Goal: Information Seeking & Learning: Learn about a topic

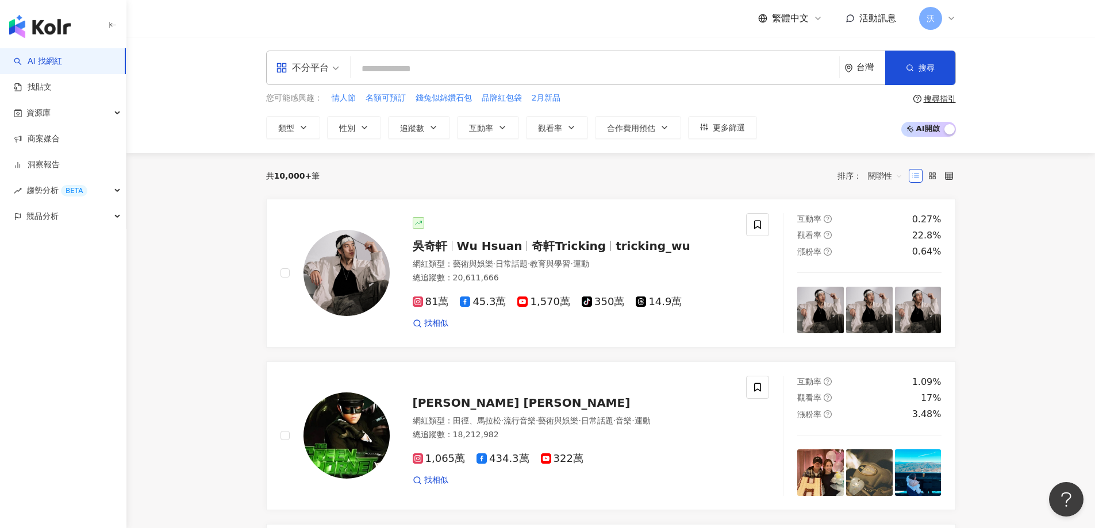
paste input "**********"
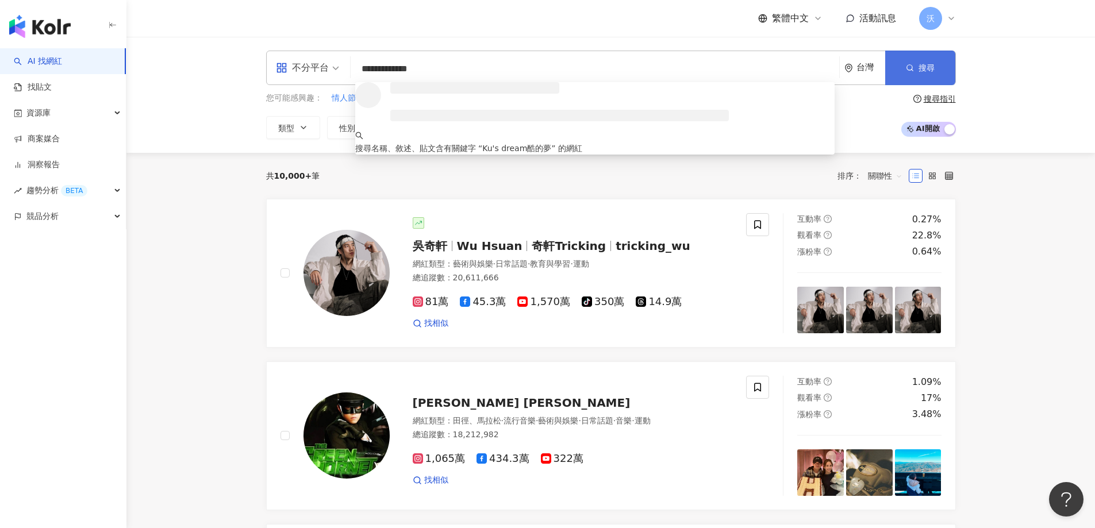
type input "**********"
click at [910, 61] on button "搜尋" at bounding box center [920, 68] width 70 height 34
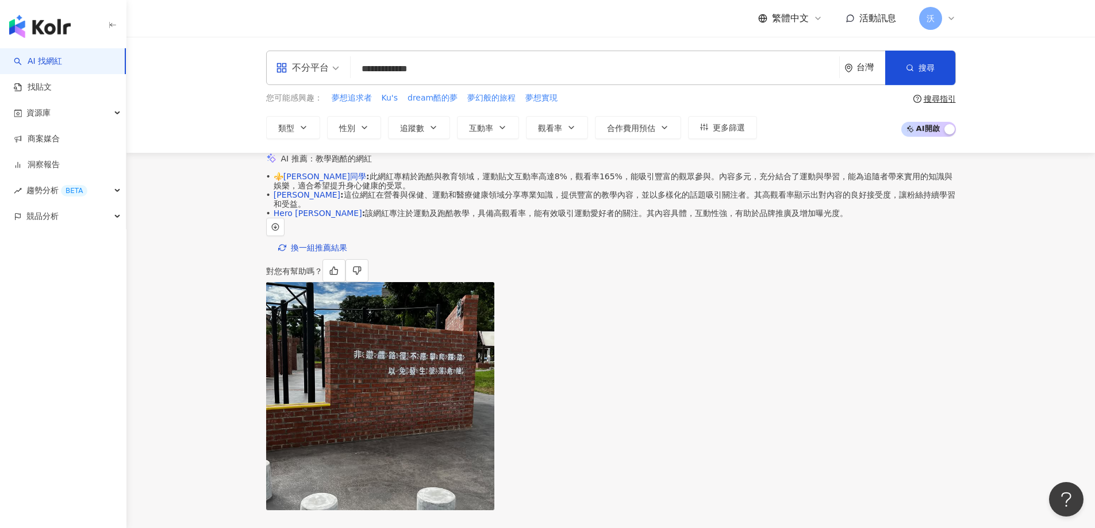
scroll to position [172, 0]
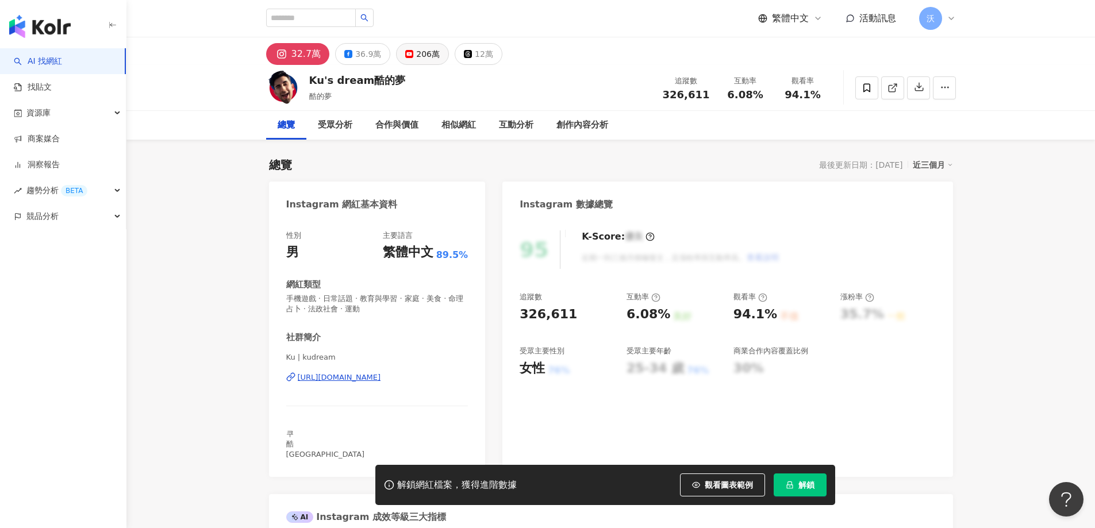
click at [419, 59] on div "206萬" at bounding box center [428, 54] width 24 height 16
click at [420, 57] on div "206萬" at bounding box center [428, 54] width 24 height 16
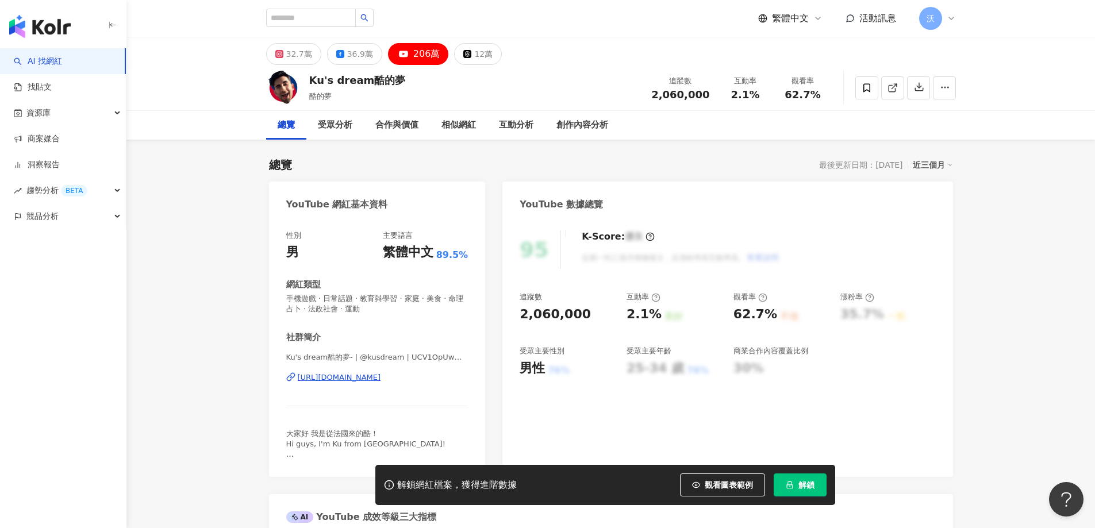
click at [799, 486] on span "解鎖" at bounding box center [806, 484] width 16 height 9
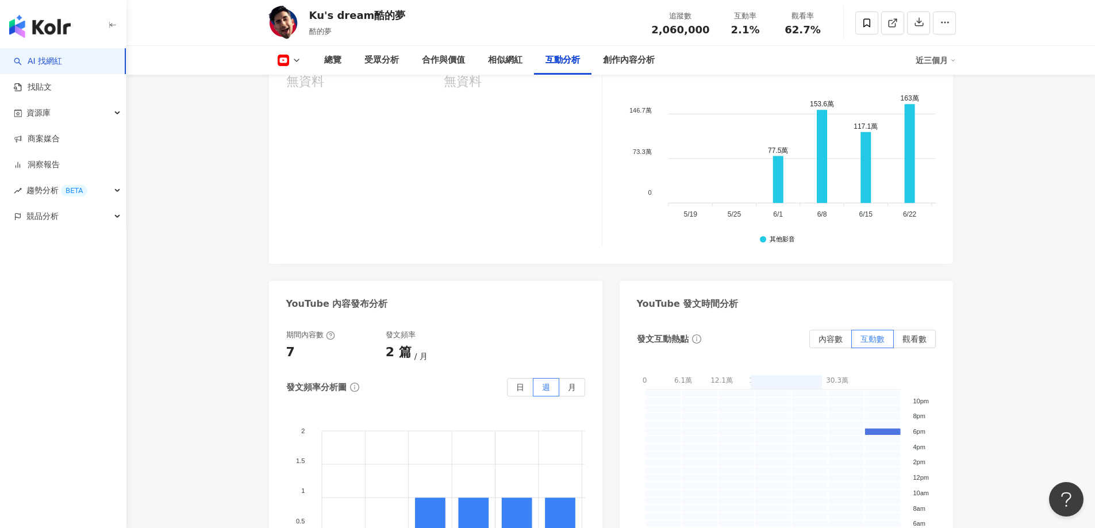
scroll to position [2259, 0]
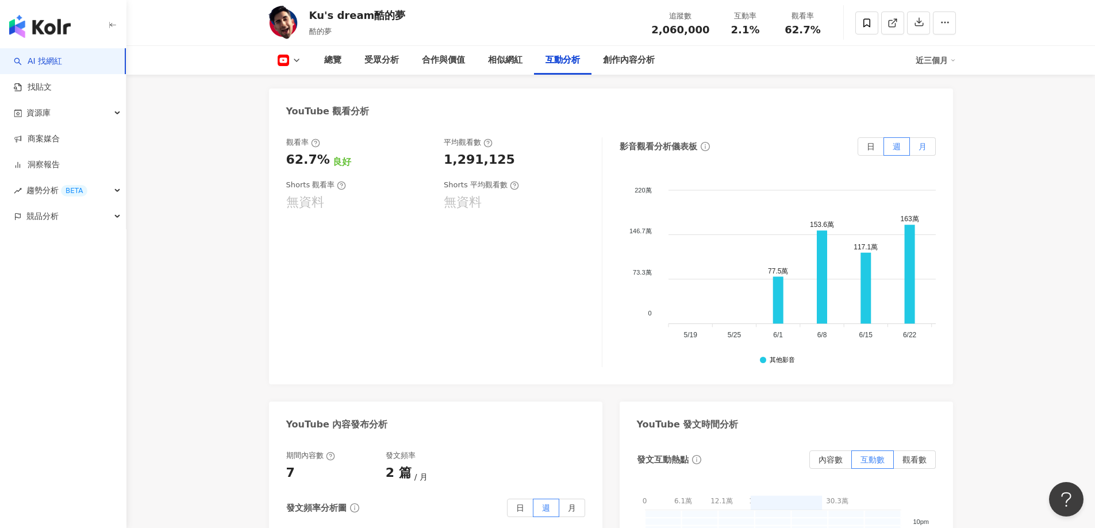
click at [919, 151] on span "月" at bounding box center [922, 146] width 8 height 9
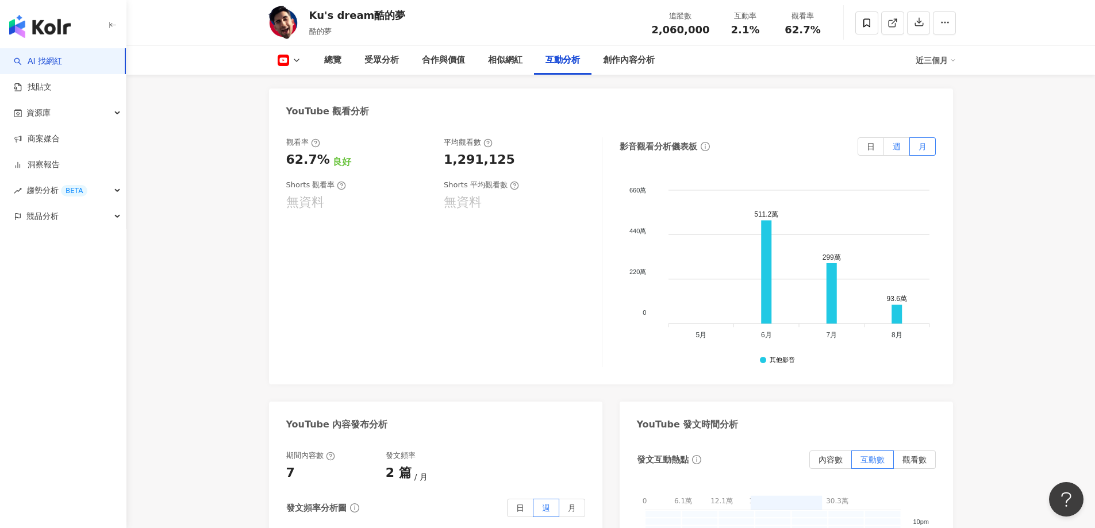
click at [902, 145] on label "週" at bounding box center [897, 146] width 26 height 18
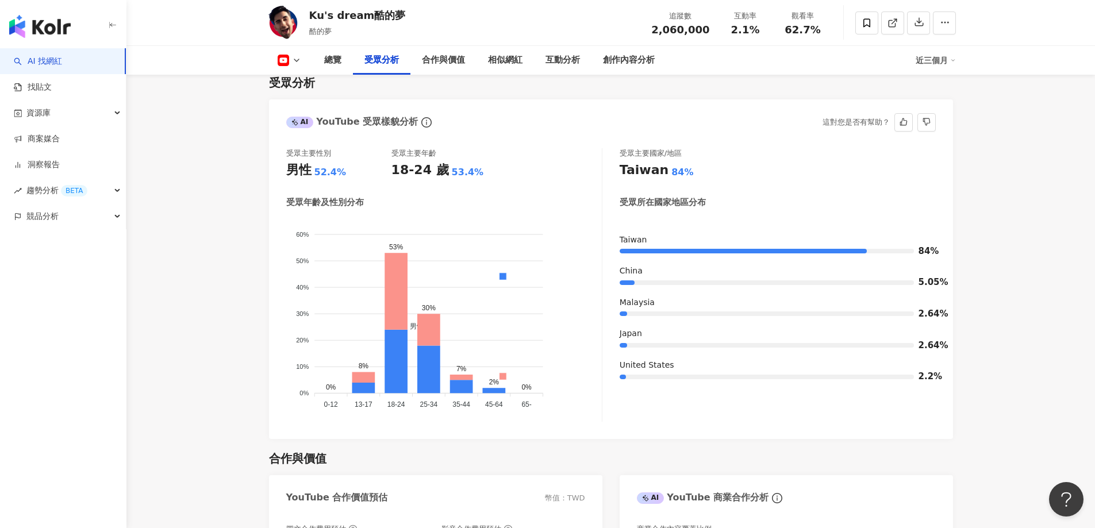
scroll to position [938, 0]
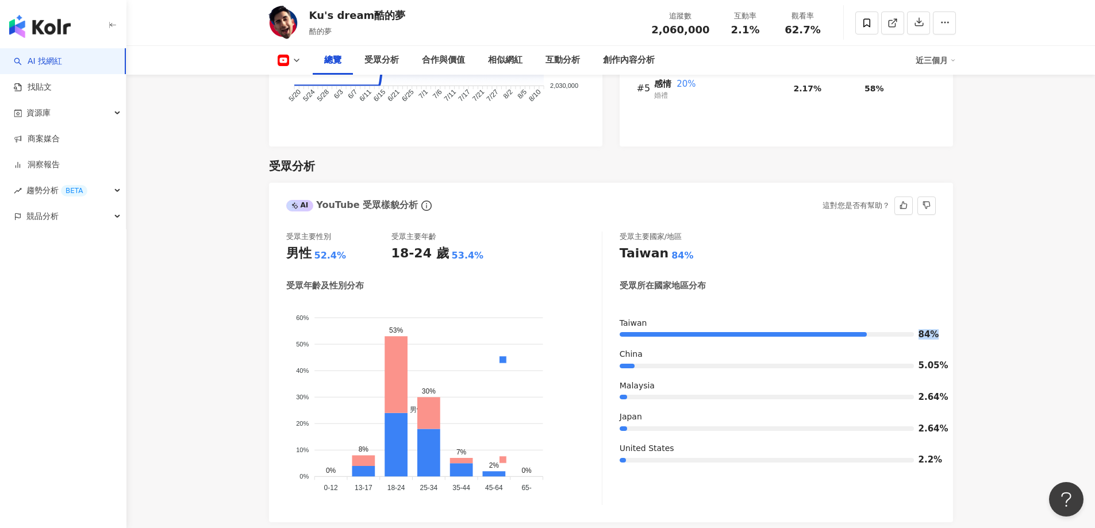
drag, startPoint x: 934, startPoint y: 335, endPoint x: 899, endPoint y: 339, distance: 35.9
click at [899, 339] on div "84%" at bounding box center [777, 334] width 316 height 11
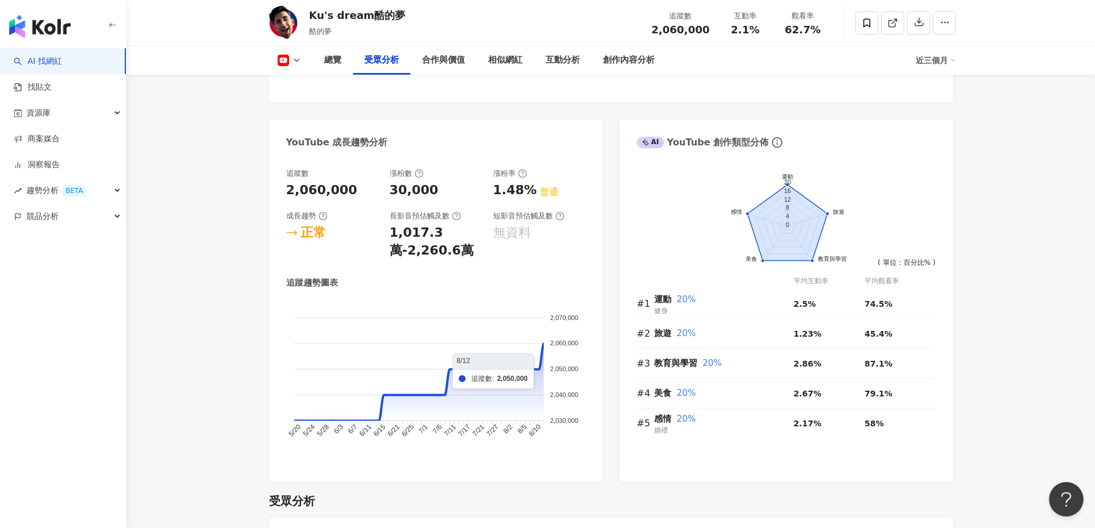
scroll to position [1053, 0]
